Goal: Task Accomplishment & Management: Complete application form

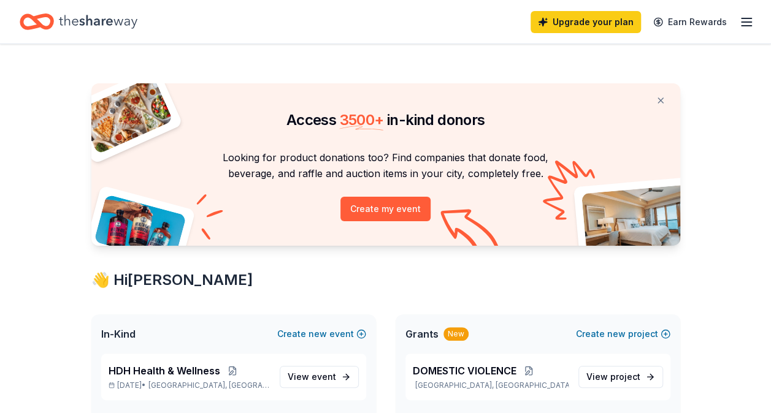
click at [748, 23] on icon "button" at bounding box center [746, 22] width 15 height 15
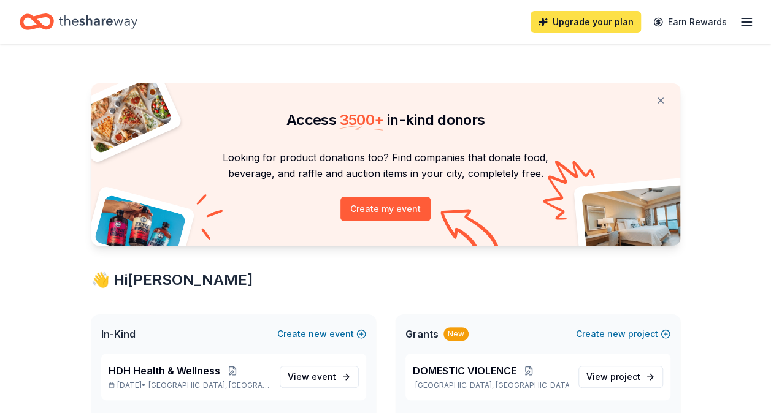
click at [575, 25] on link "Upgrade your plan" at bounding box center [585, 22] width 110 height 22
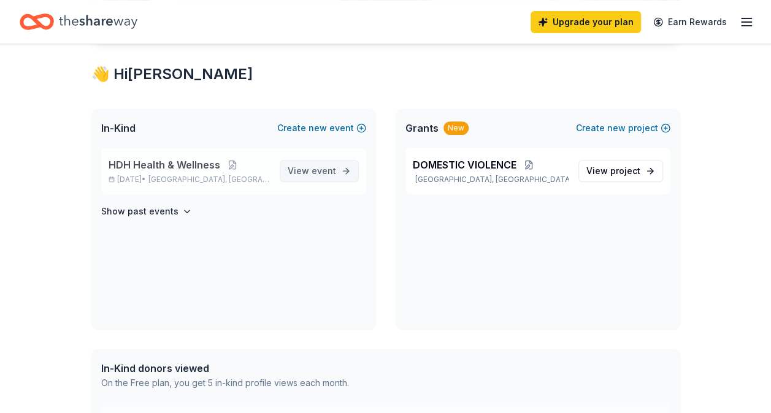
click at [311, 168] on span "View event" at bounding box center [312, 171] width 48 height 15
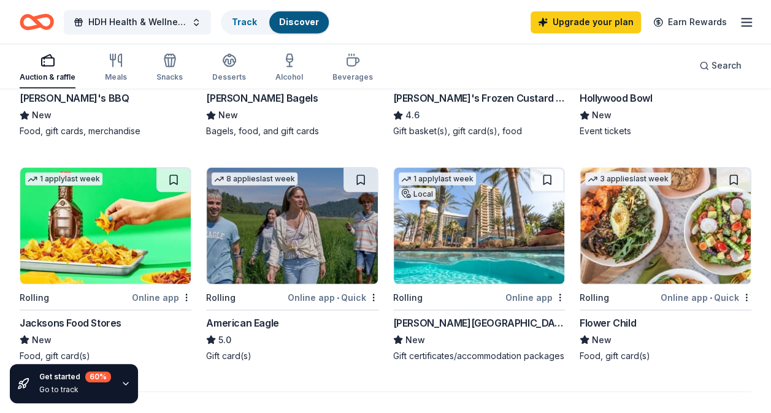
scroll to position [985, 0]
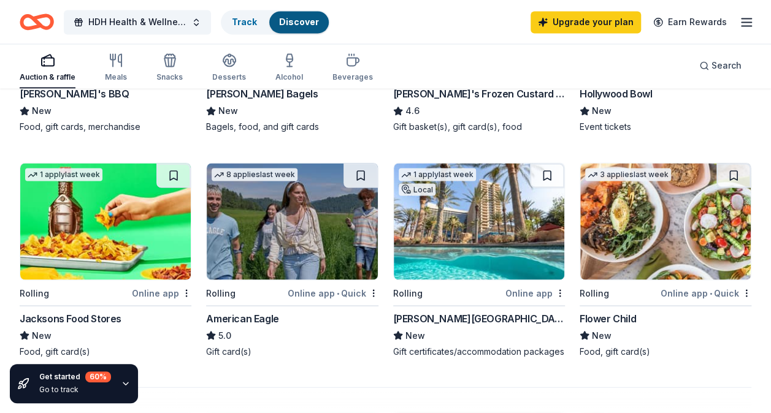
click at [289, 232] on img at bounding box center [292, 221] width 170 height 117
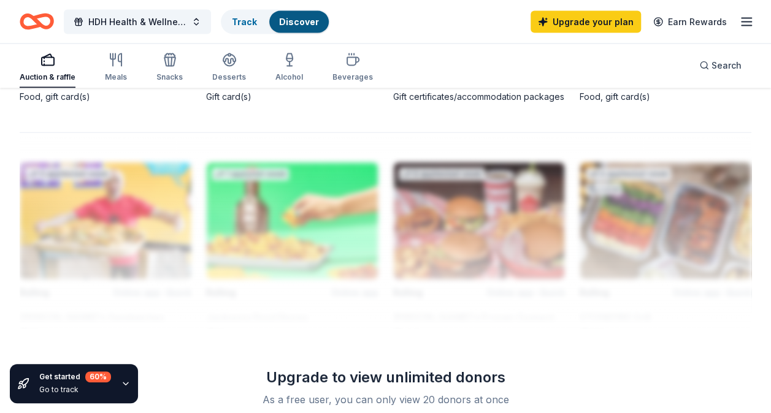
scroll to position [1150, 0]
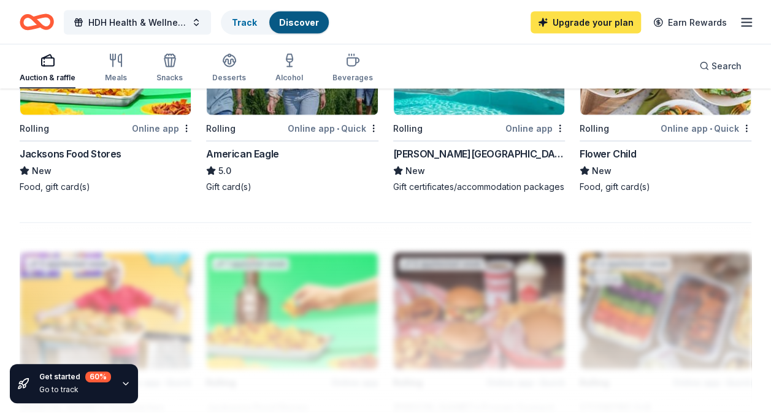
click at [605, 18] on link "Upgrade your plan" at bounding box center [585, 22] width 110 height 22
click at [600, 17] on link "Upgrade your plan" at bounding box center [585, 22] width 110 height 22
click at [600, 22] on link "Upgrade your plan" at bounding box center [585, 22] width 110 height 22
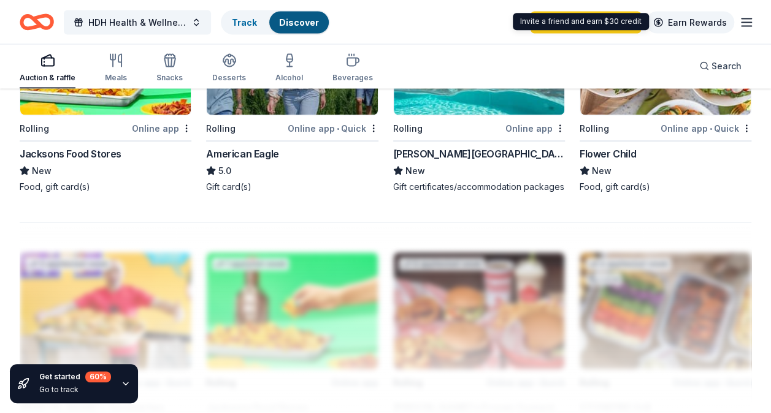
click at [692, 25] on link "Earn Rewards" at bounding box center [690, 22] width 88 height 22
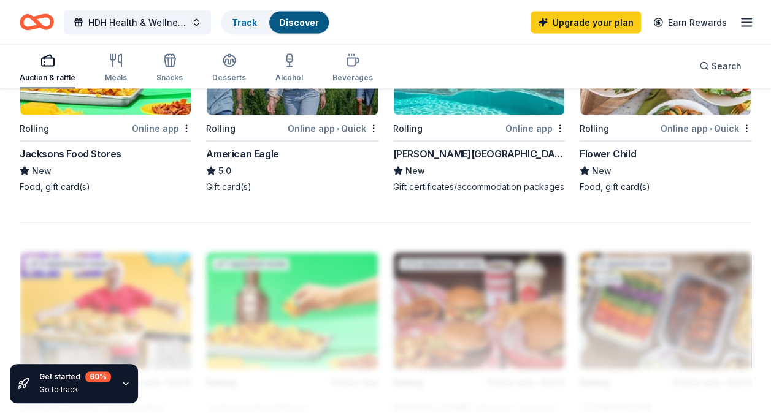
click at [749, 23] on icon "button" at bounding box center [746, 22] width 15 height 15
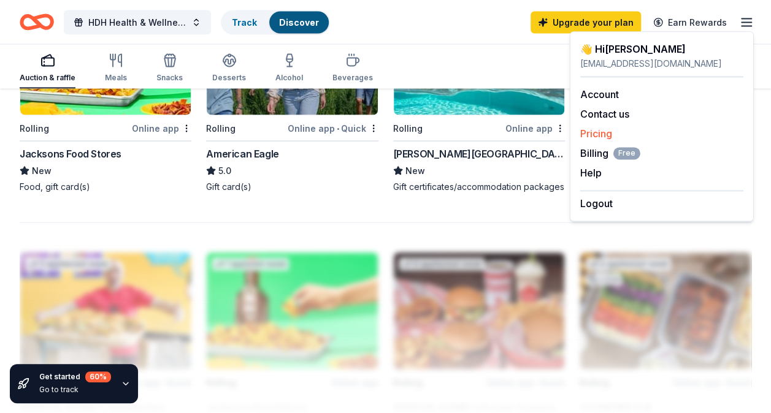
click at [599, 134] on link "Pricing" at bounding box center [596, 134] width 32 height 12
drag, startPoint x: 599, startPoint y: 134, endPoint x: 597, endPoint y: 153, distance: 19.7
click at [597, 153] on div "Account Contact us Pricing Billing Free Help Earn rewards" at bounding box center [661, 133] width 163 height 113
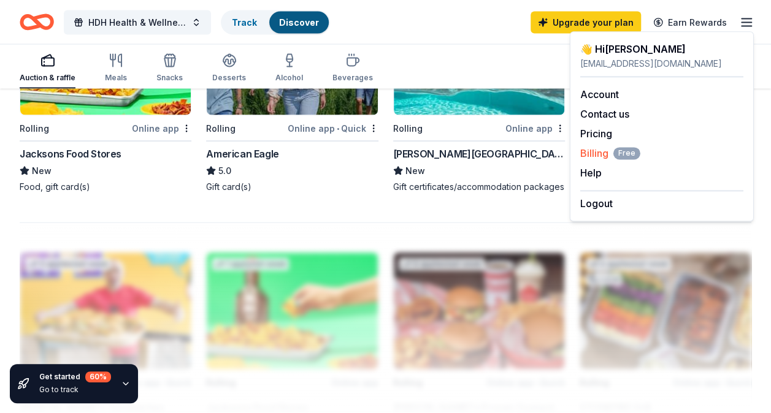
click at [597, 153] on span "Billing Free" at bounding box center [610, 153] width 60 height 15
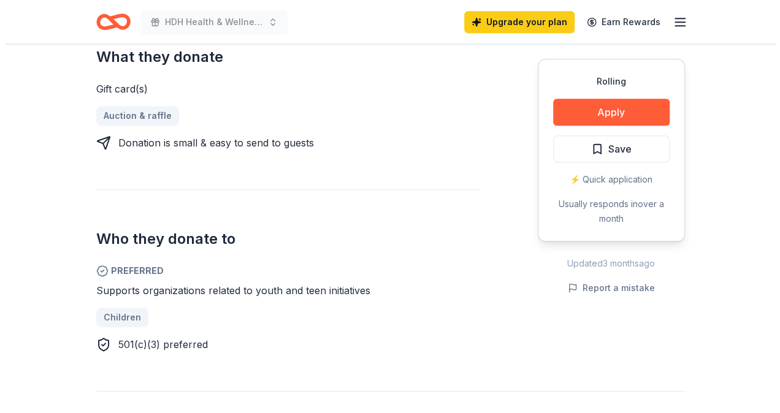
scroll to position [505, 0]
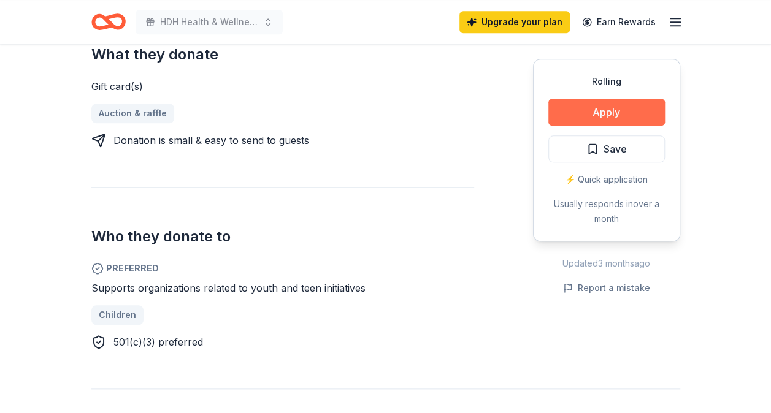
click at [619, 119] on button "Apply" at bounding box center [606, 112] width 117 height 27
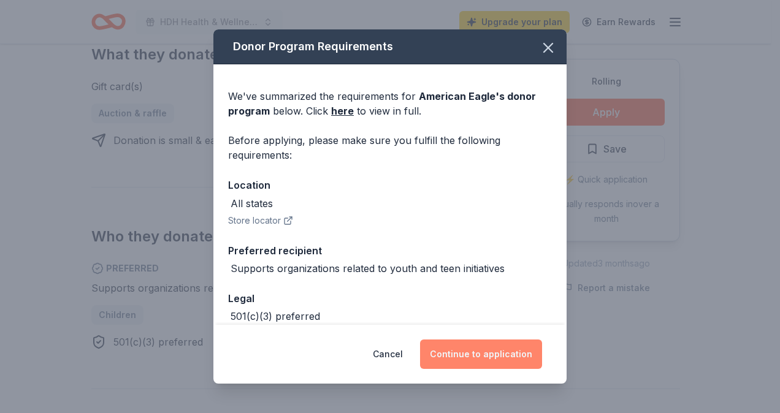
click at [453, 360] on button "Continue to application" at bounding box center [481, 354] width 122 height 29
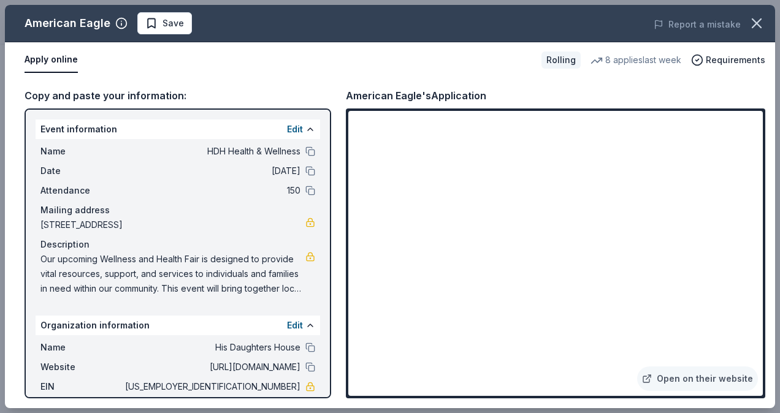
click at [484, 78] on div "Copy and paste your information: Event information Edit Name HDH Health & Welln…" at bounding box center [390, 243] width 770 height 330
